Goal: Transaction & Acquisition: Purchase product/service

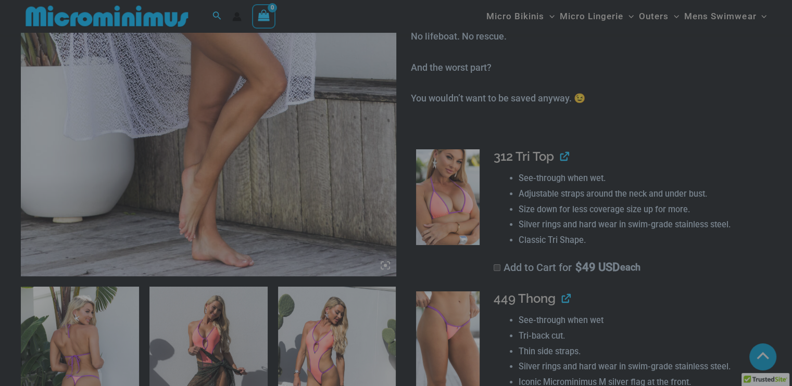
scroll to position [398, 0]
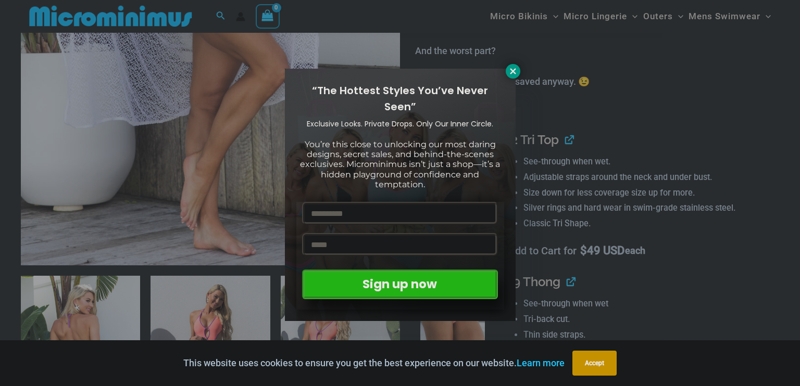
click at [511, 69] on icon at bounding box center [513, 71] width 6 height 6
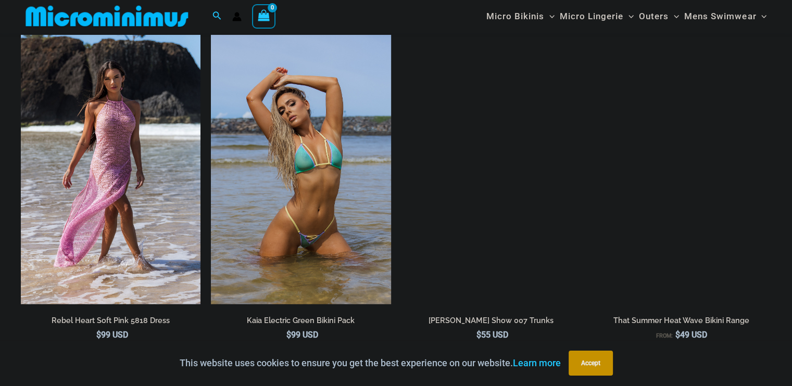
scroll to position [2081, 0]
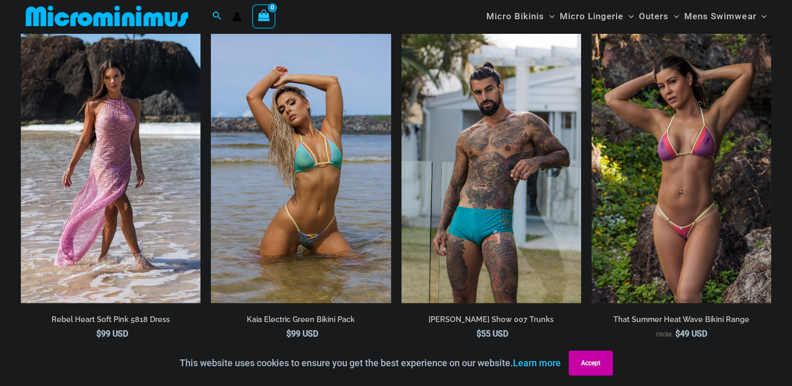
click at [591, 363] on button "Accept" at bounding box center [590, 363] width 44 height 25
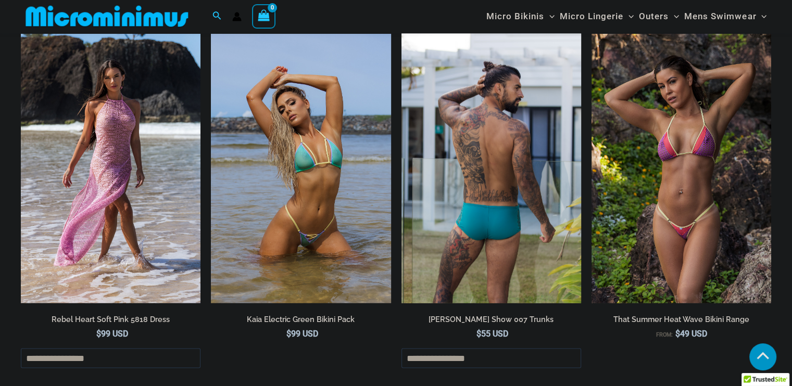
click at [493, 194] on img at bounding box center [491, 169] width 180 height 270
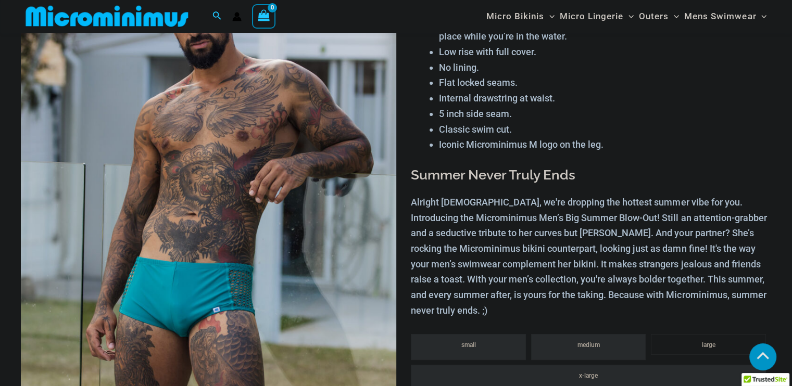
scroll to position [198, 0]
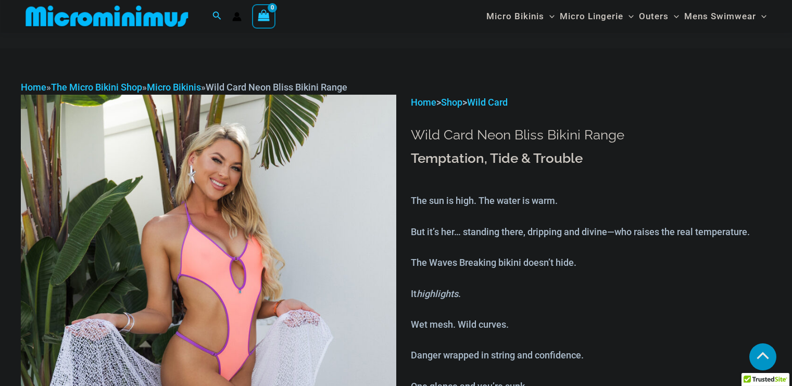
scroll to position [2886, 0]
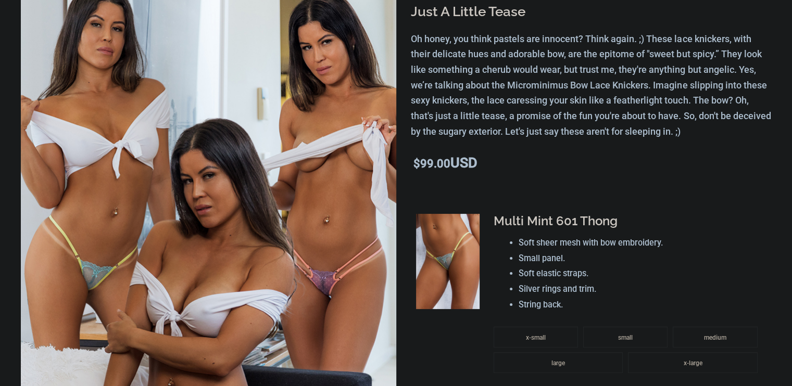
scroll to position [233, 0]
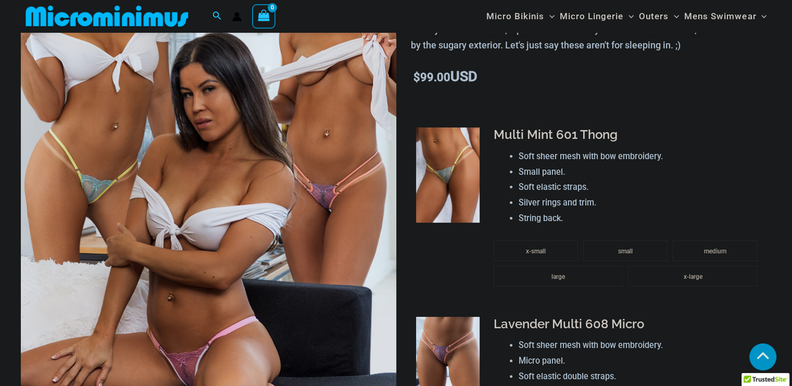
click at [446, 317] on img at bounding box center [448, 364] width 64 height 95
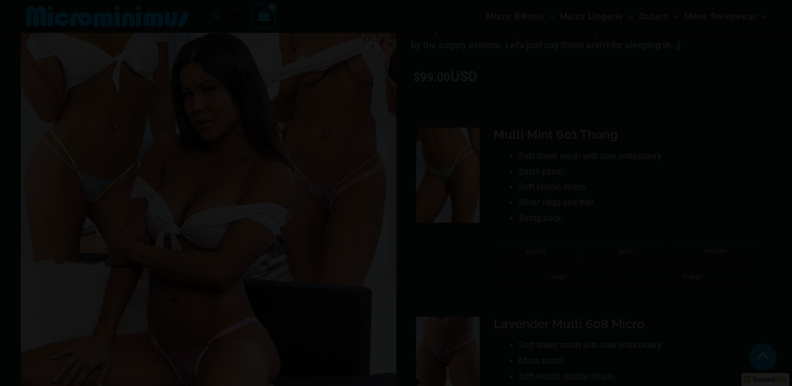
scroll to position [406, 0]
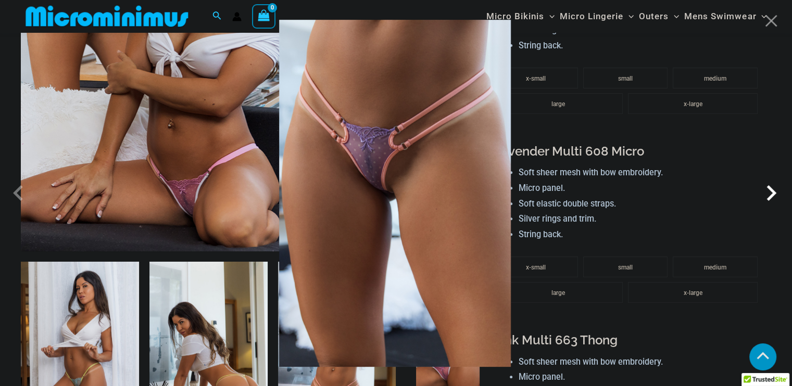
click at [507, 194] on span at bounding box center [489, 203] width 34 height 34
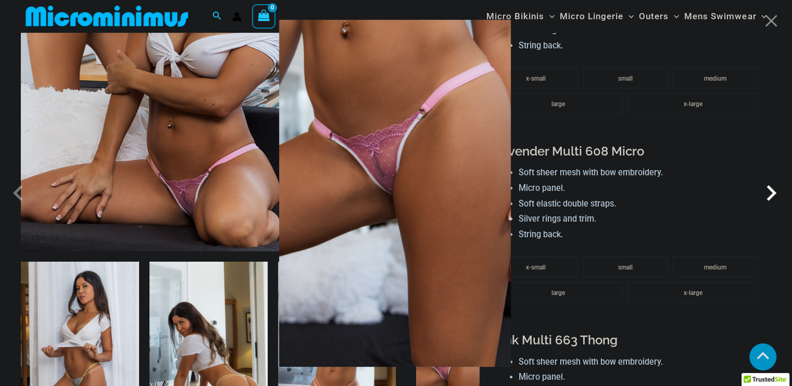
click at [505, 203] on span at bounding box center [485, 223] width 40 height 40
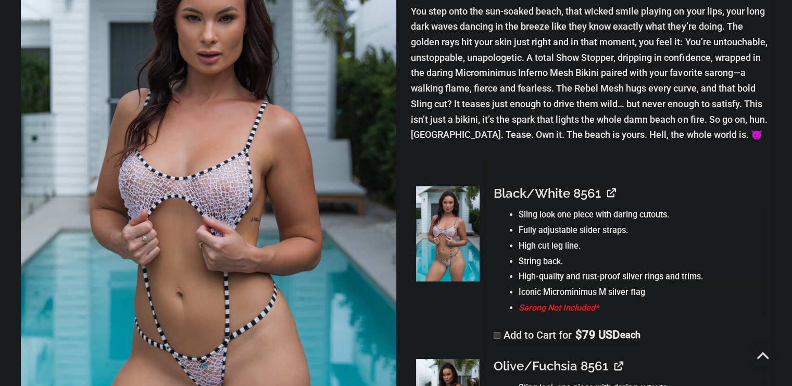
scroll to position [206, 0]
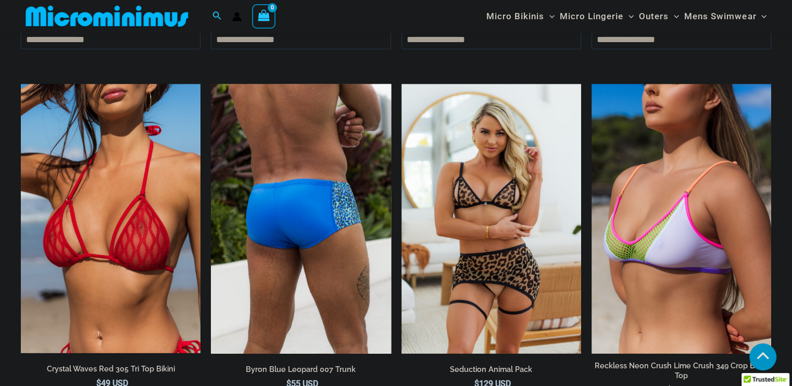
scroll to position [2705, 0]
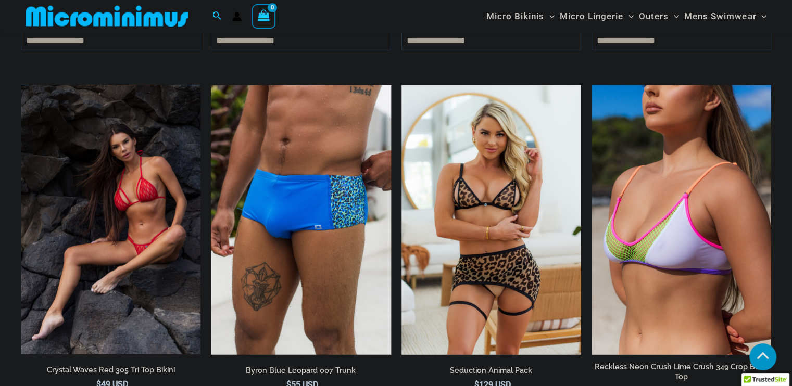
click at [129, 211] on img at bounding box center [111, 219] width 180 height 269
